Goal: Transaction & Acquisition: Purchase product/service

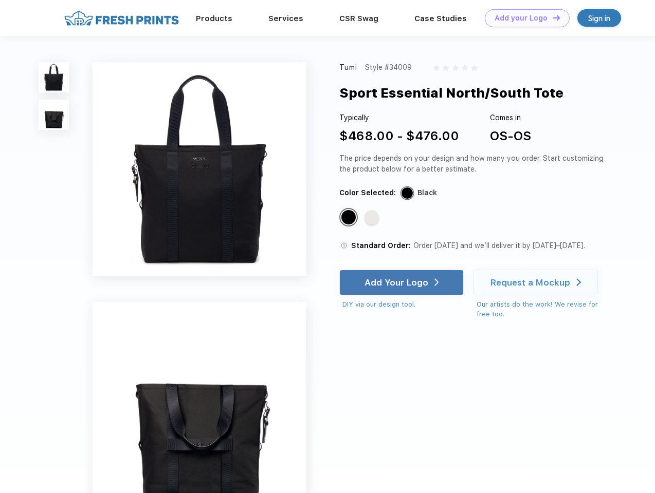
click at [523, 18] on link "Add your Logo Design Tool" at bounding box center [526, 18] width 85 height 18
click at [0, 0] on div "Design Tool" at bounding box center [0, 0] width 0 height 0
click at [551, 17] on link "Add your Logo Design Tool" at bounding box center [526, 18] width 85 height 18
click at [54, 77] on img at bounding box center [54, 77] width 30 height 30
click at [54, 115] on img at bounding box center [54, 115] width 30 height 30
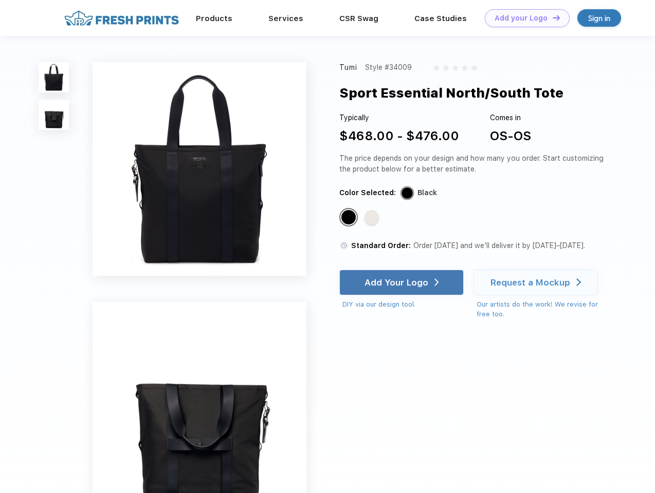
click at [349, 218] on div "Standard Color" at bounding box center [348, 217] width 14 height 14
click at [372, 218] on div "Standard Color" at bounding box center [371, 217] width 14 height 14
click at [402, 283] on div "Add Your Logo" at bounding box center [396, 282] width 64 height 10
click at [537, 283] on div "Request a Mockup" at bounding box center [530, 282] width 80 height 10
